Goal: Transaction & Acquisition: Purchase product/service

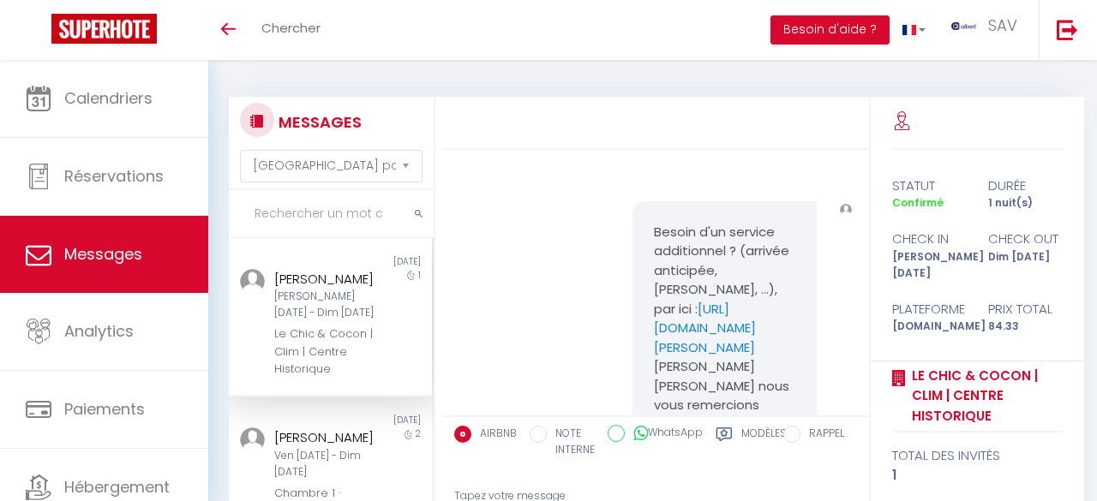
select select "message"
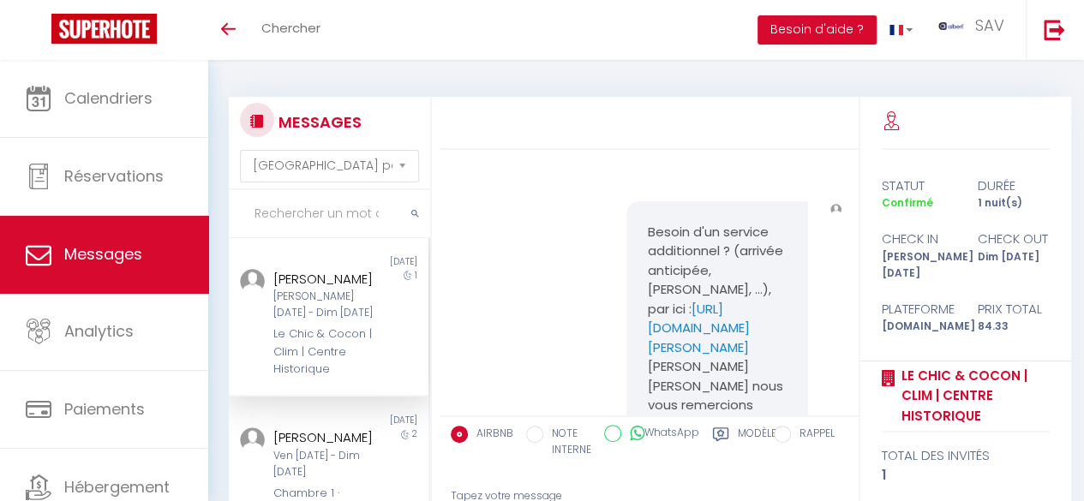
scroll to position [2061, 0]
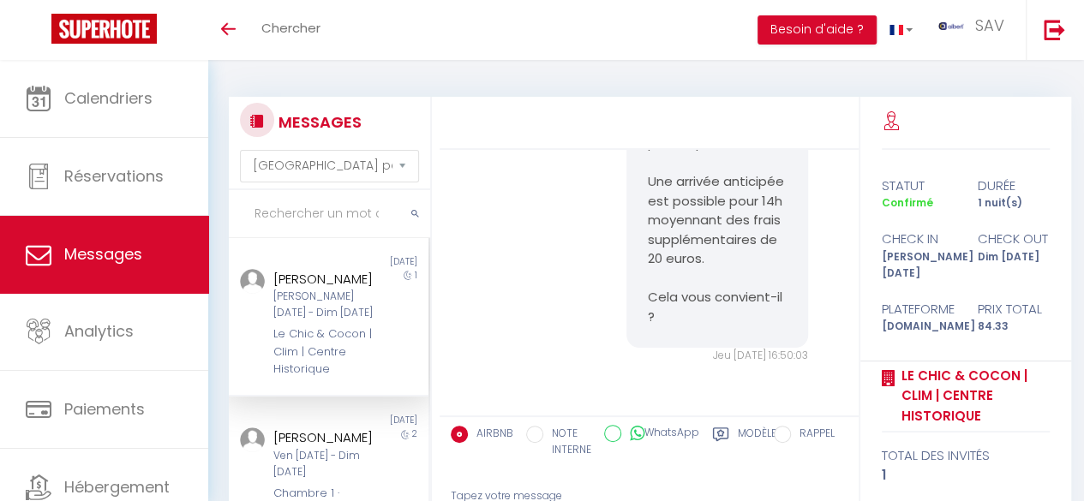
click at [290, 213] on input "text" at bounding box center [329, 214] width 201 height 48
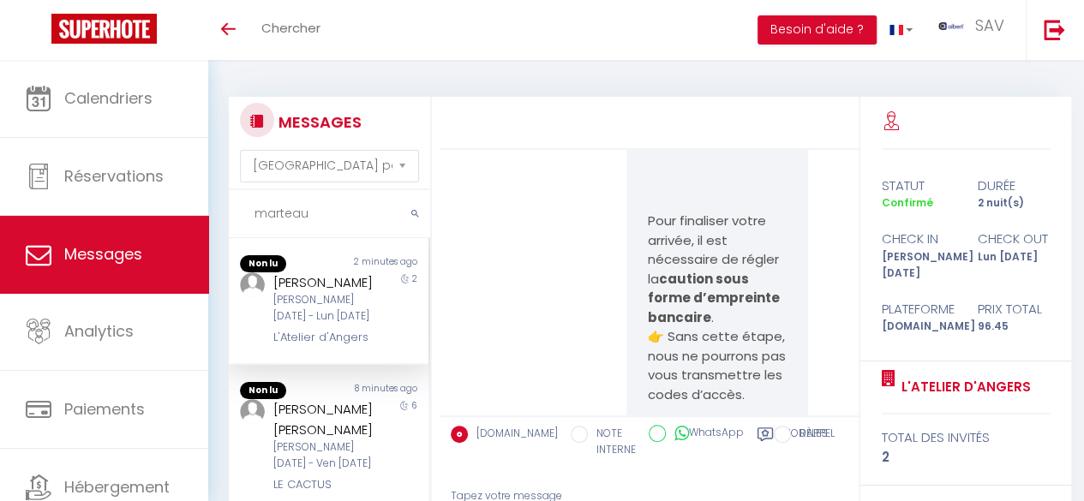
scroll to position [4950, 0]
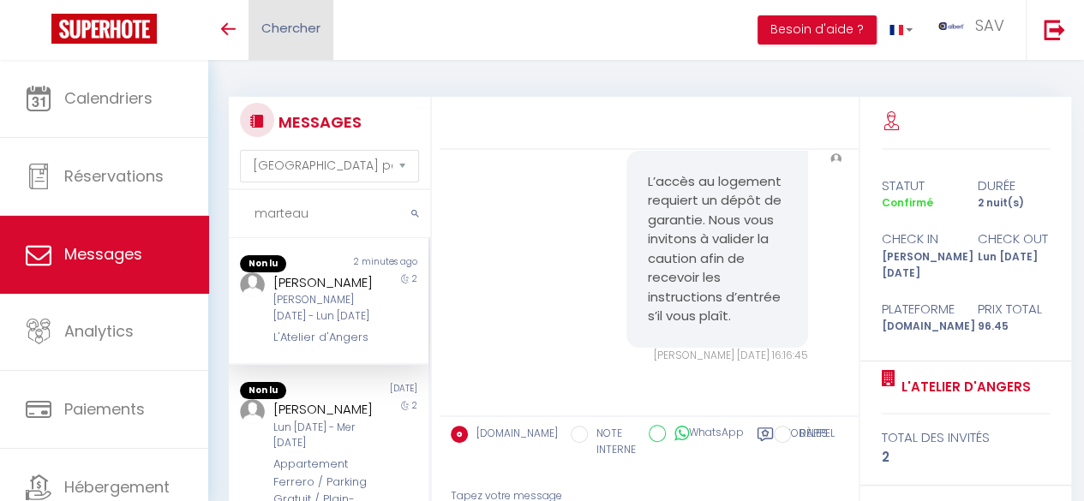
type input "marteau"
drag, startPoint x: 687, startPoint y: 377, endPoint x: 674, endPoint y: 316, distance: 62.2
click at [674, 316] on div "L’accès au logement requiert un dépôt de garantie. Nous vous invitons à valider…" at bounding box center [650, 258] width 408 height 282
click at [585, 297] on div "L’accès au logement requiert un dépôt de garantie. Nous vous invitons à valider…" at bounding box center [650, 258] width 408 height 282
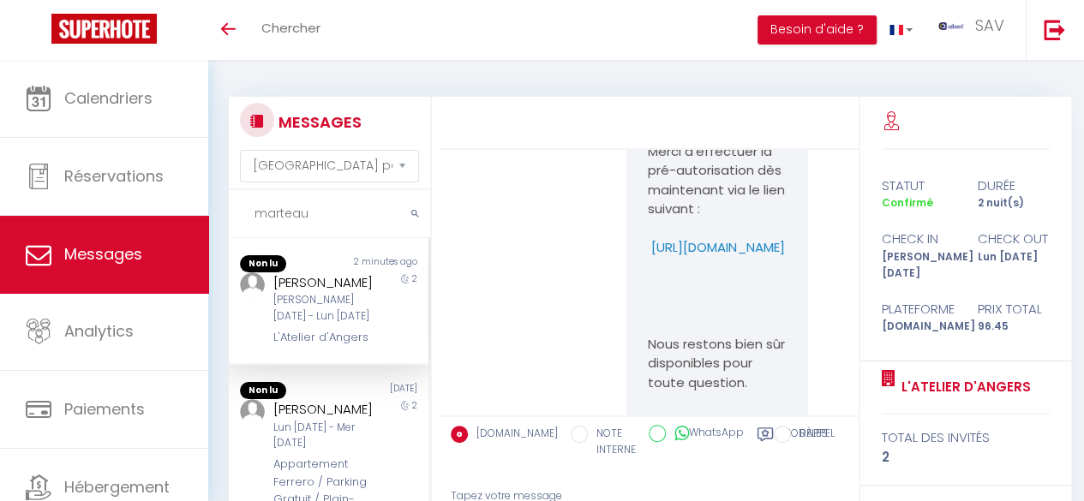
scroll to position [3382, 0]
copy p "https://superhote.com/applink/p/7jnKB5IU"
drag, startPoint x: 678, startPoint y: 343, endPoint x: 643, endPoint y: 304, distance: 52.2
click at [648, 259] on p "Merci d’effectuer la pré-autorisation dès maintenant via le lien suivant : http…" at bounding box center [717, 201] width 139 height 116
click at [697, 259] on p "Merci d’effectuer la pré-autorisation dès maintenant via le lien suivant : http…" at bounding box center [717, 201] width 139 height 116
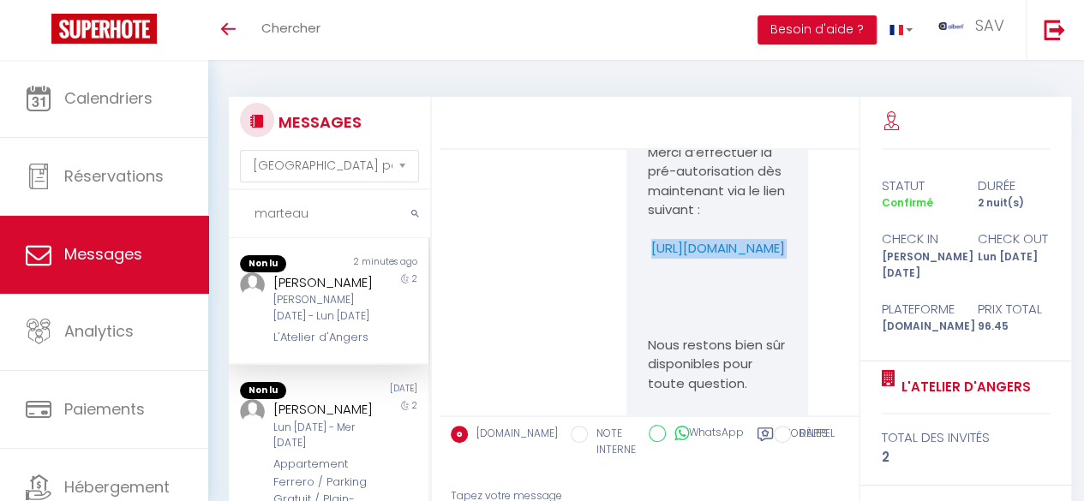
drag, startPoint x: 664, startPoint y: 345, endPoint x: 636, endPoint y: 301, distance: 52.1
copy p "https://superhote.com/applink/p/7jnKB5IU"
drag, startPoint x: 341, startPoint y: 218, endPoint x: 151, endPoint y: 207, distance: 190.6
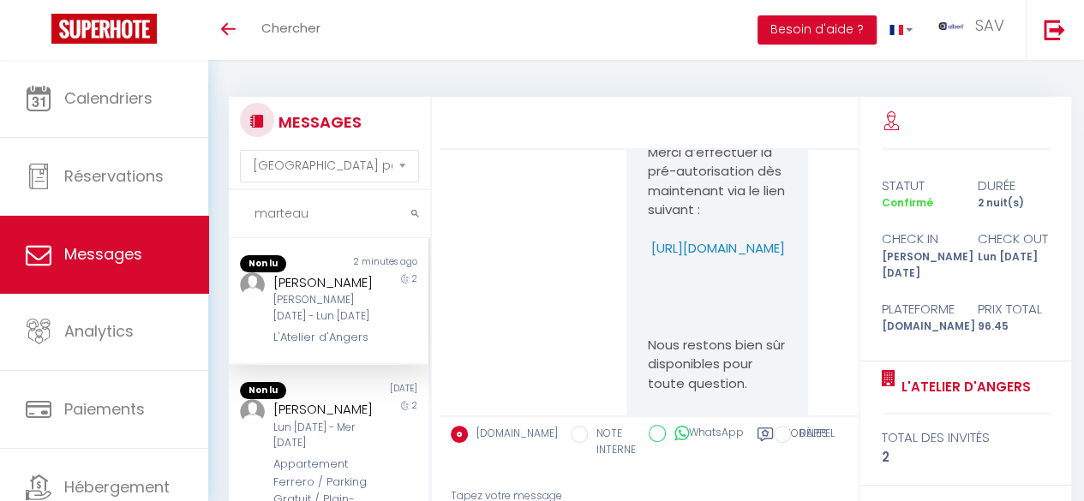
click at [151, 207] on div "🟢 Des questions ou besoin d'assistance pour la migration AirBnB? Prenez rdv >>>…" at bounding box center [542, 362] width 1084 height 605
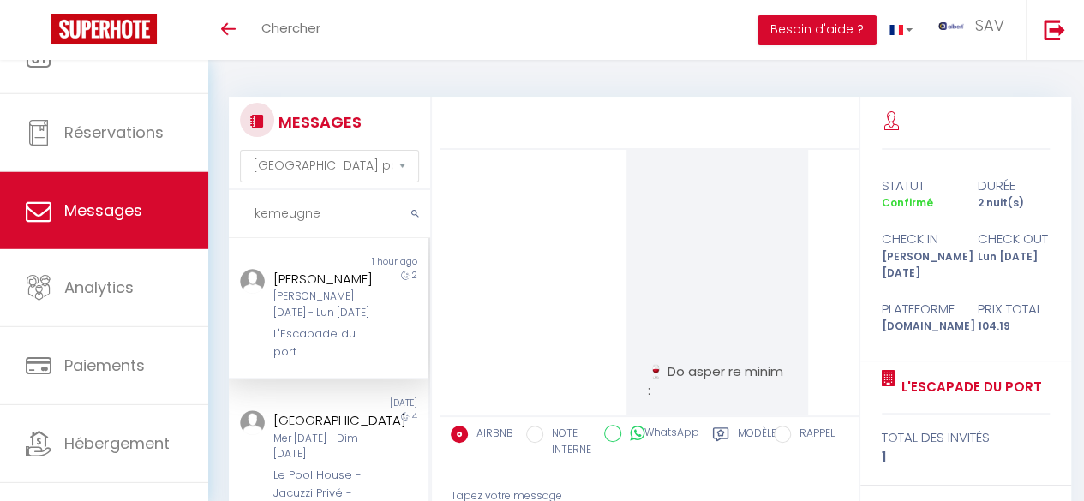
scroll to position [6342, 0]
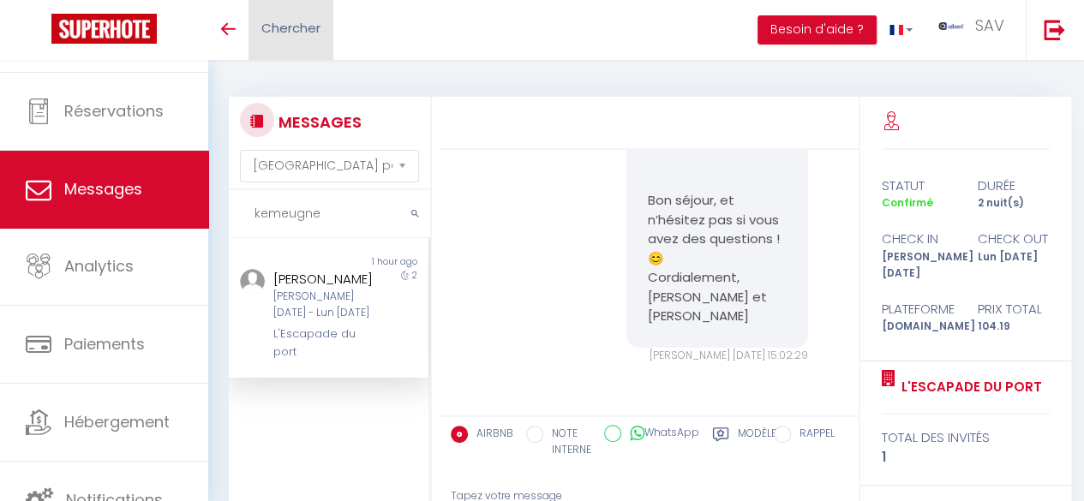
type input "kemeugne"
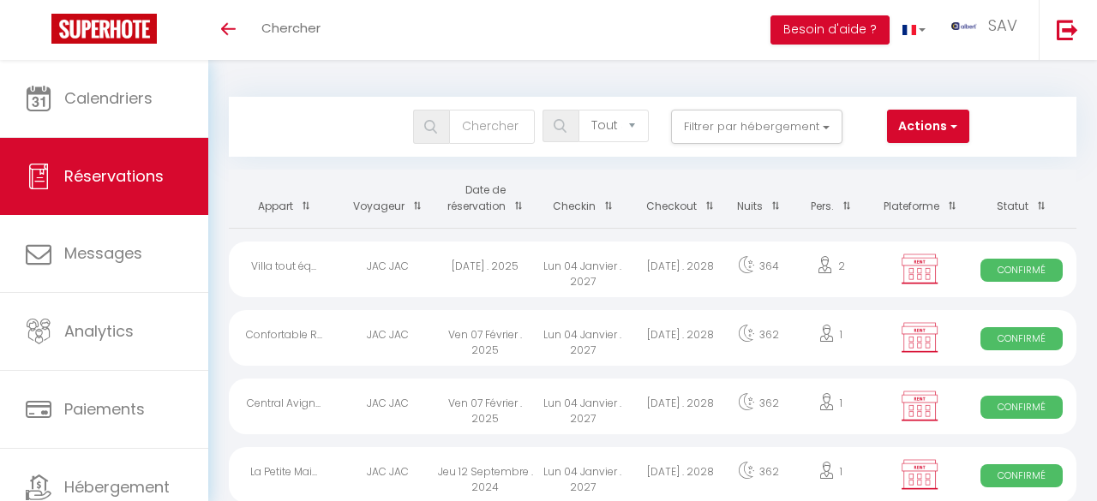
select select "not_cancelled"
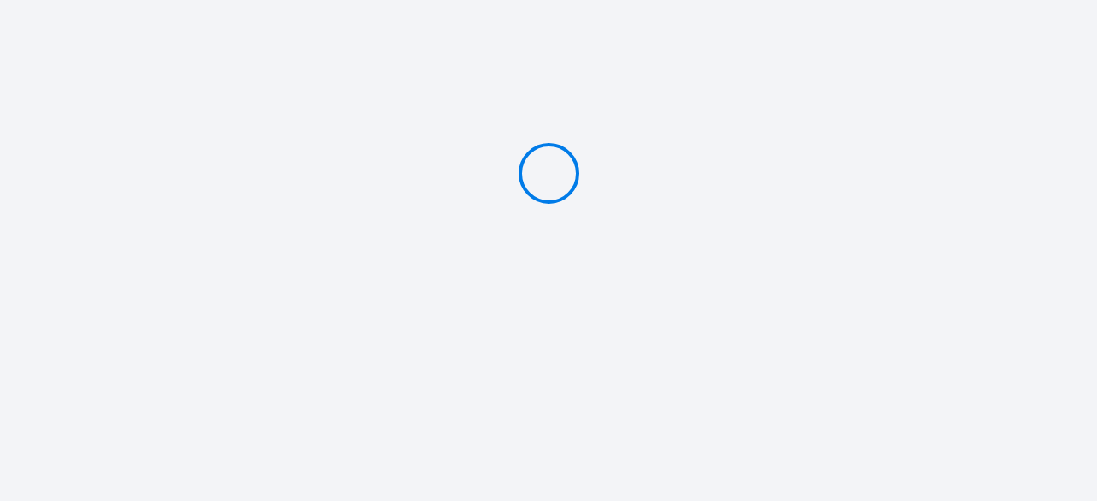
type input "Caution 300 €"
